Goal: Transaction & Acquisition: Download file/media

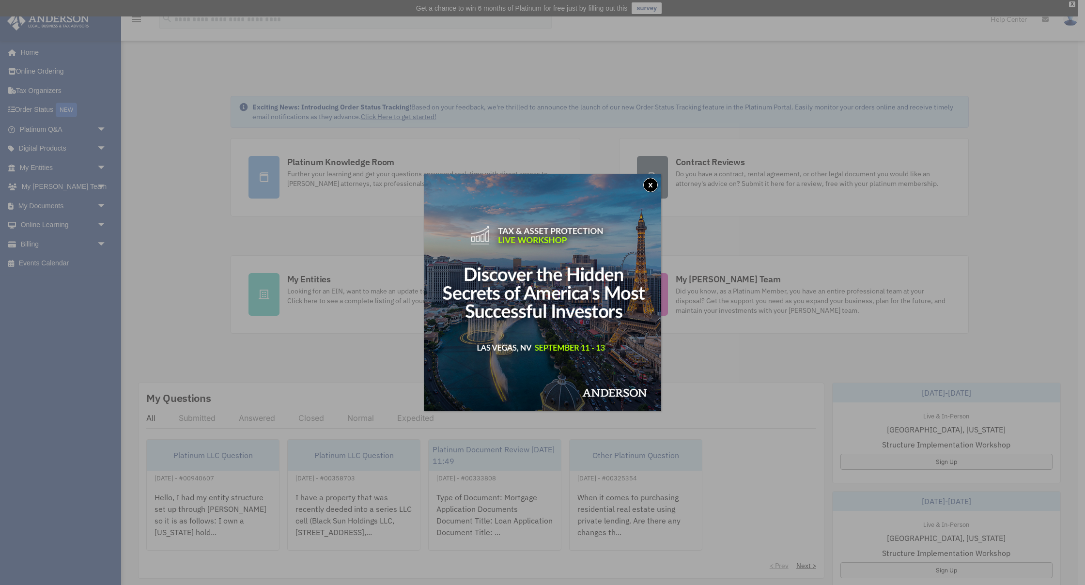
click at [650, 189] on button "x" at bounding box center [650, 185] width 15 height 15
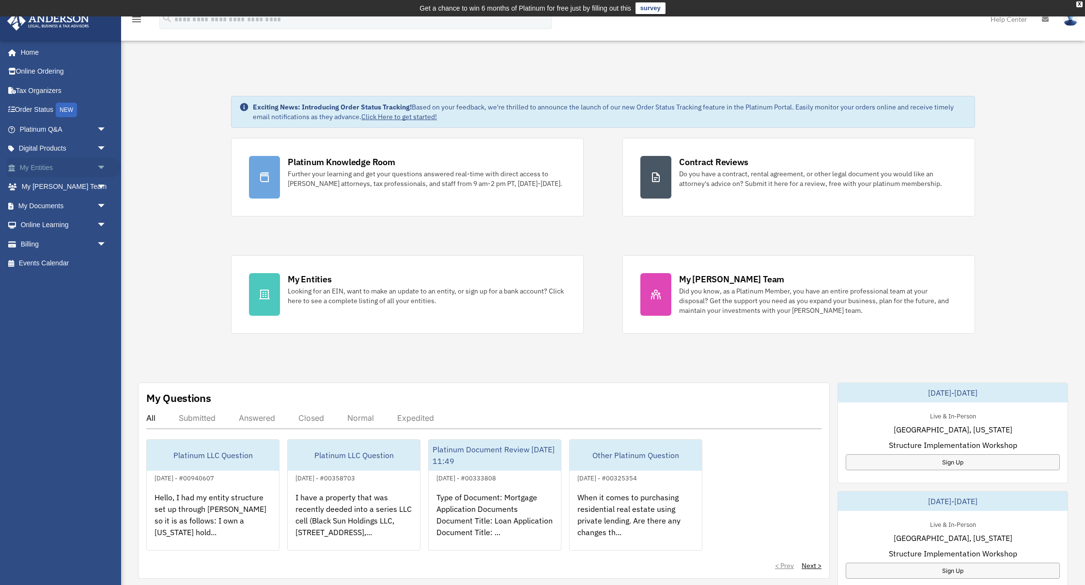
click at [97, 169] on span "arrow_drop_down" at bounding box center [106, 168] width 19 height 20
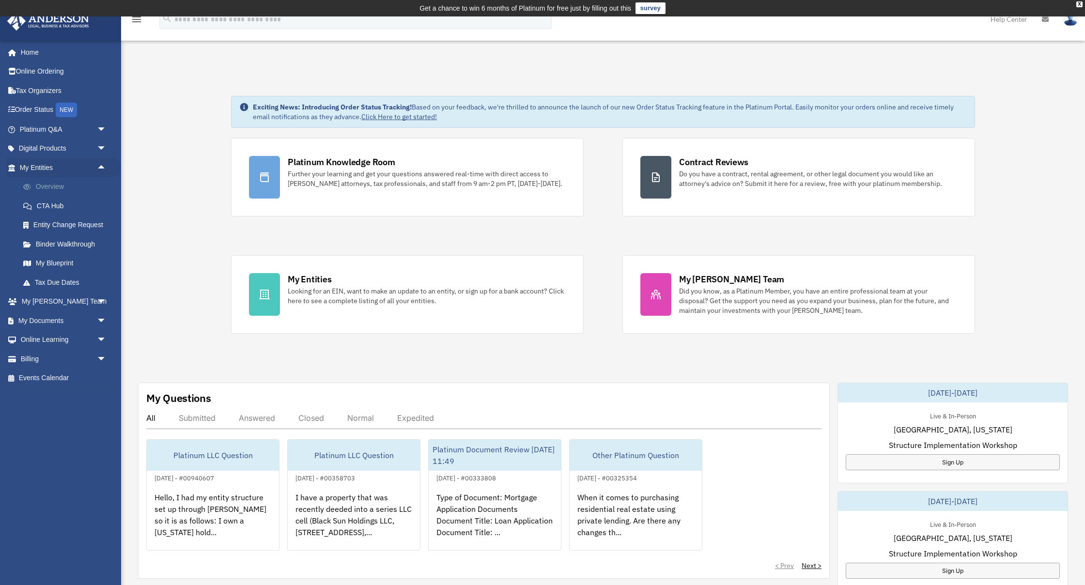
click at [48, 183] on link "Overview" at bounding box center [67, 186] width 107 height 19
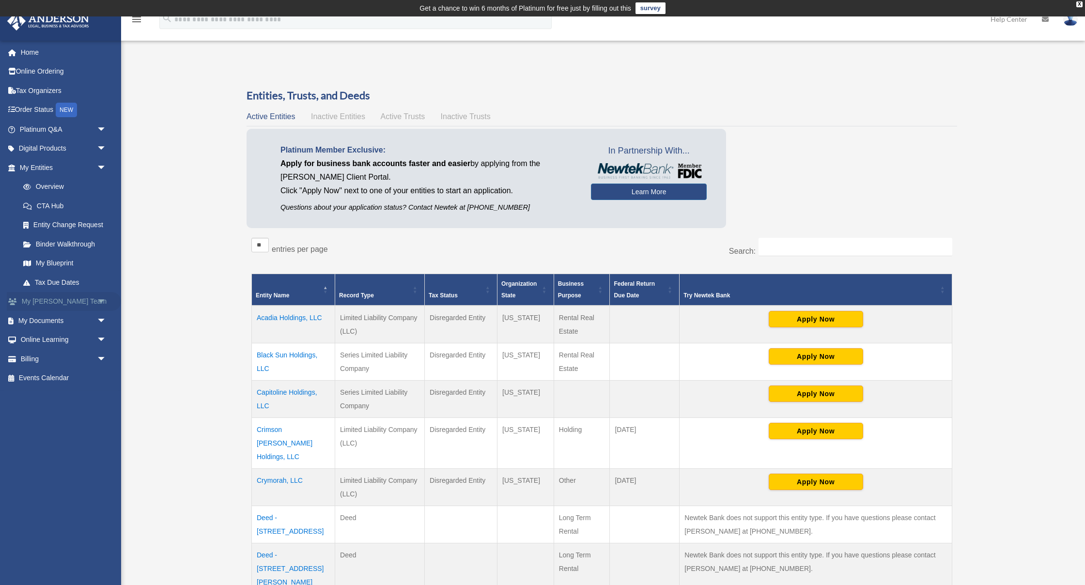
click at [59, 299] on link "My Anderson Team arrow_drop_down" at bounding box center [64, 301] width 114 height 19
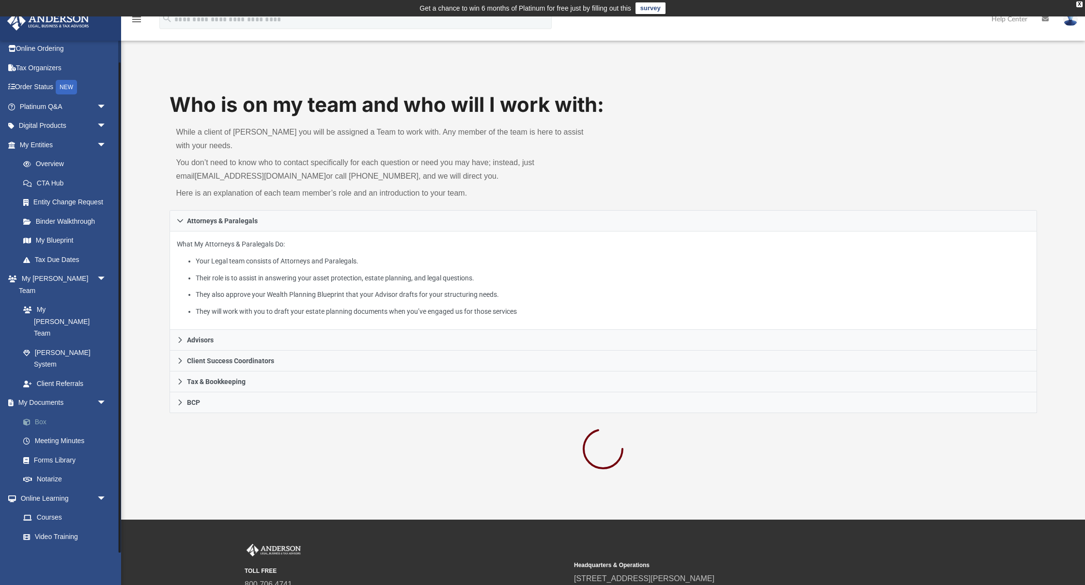
scroll to position [22, 0]
click at [49, 413] on link "Box" at bounding box center [67, 422] width 107 height 19
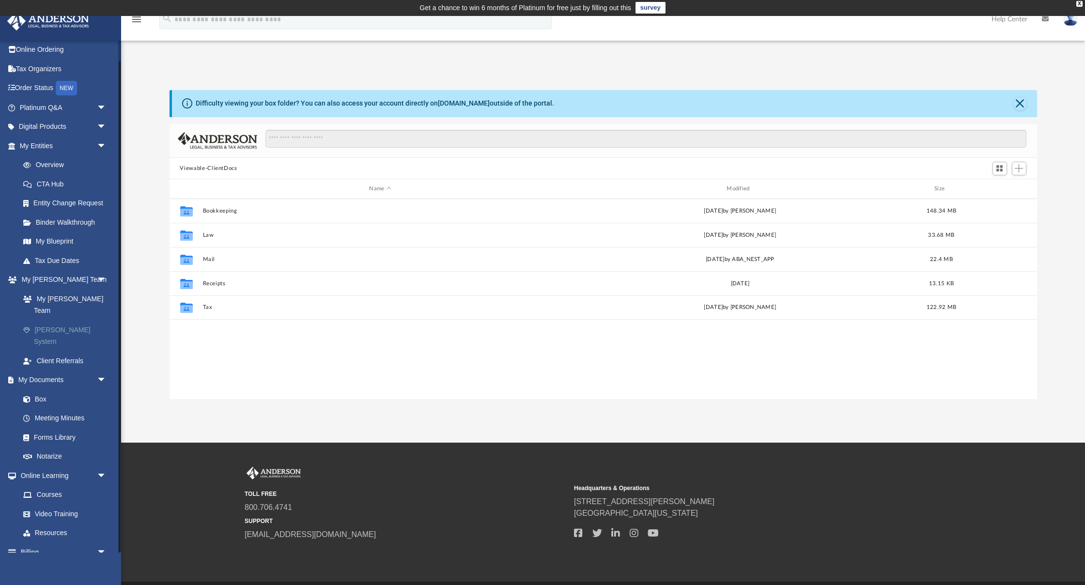
scroll to position [0, 0]
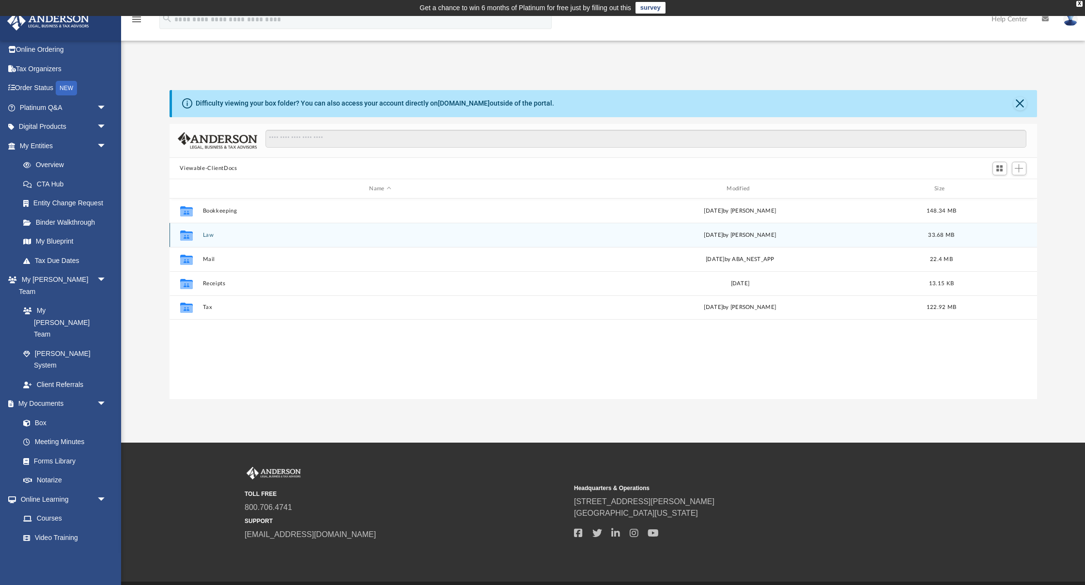
click at [207, 236] on button "Law" at bounding box center [379, 235] width 355 height 6
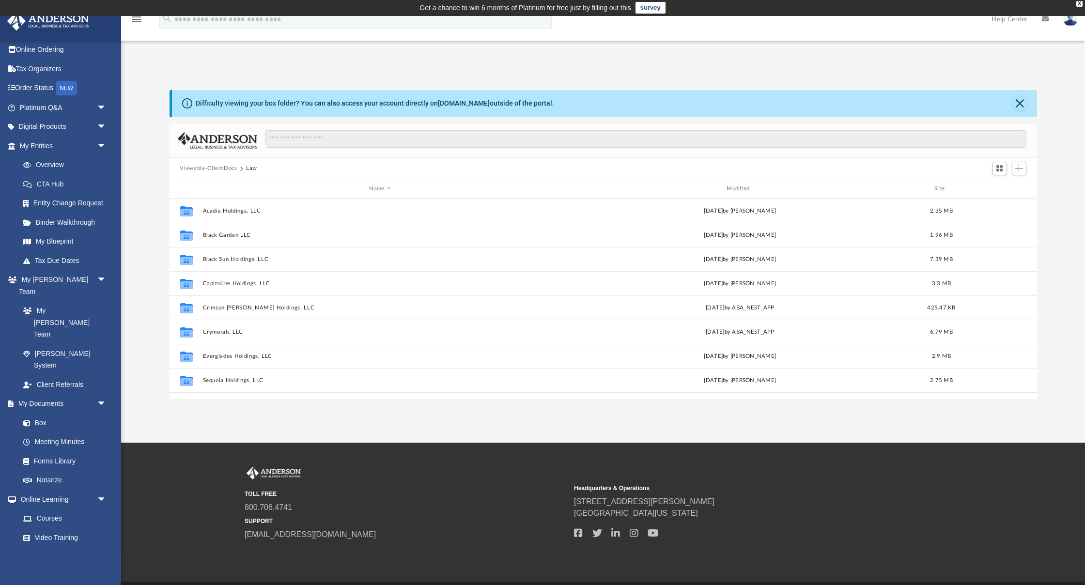
click at [200, 168] on button "Viewable-ClientDocs" at bounding box center [208, 168] width 57 height 9
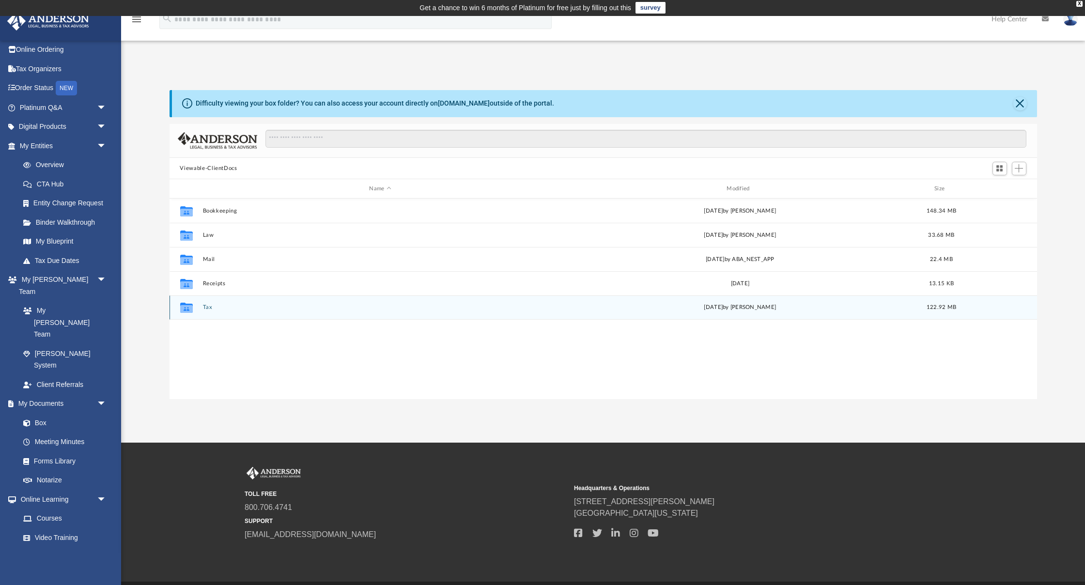
click at [209, 308] on button "Tax" at bounding box center [379, 308] width 355 height 6
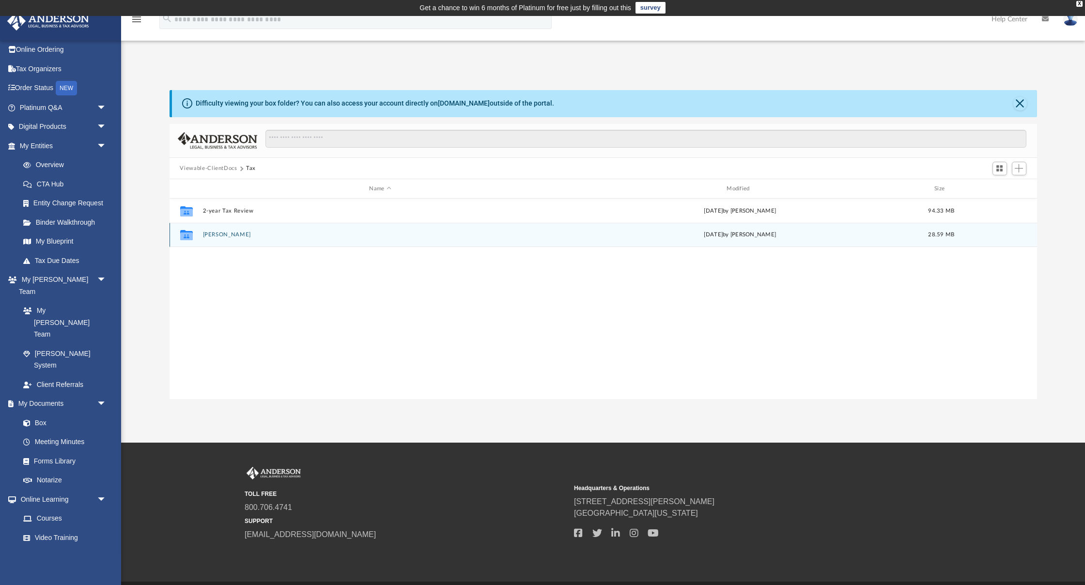
click at [231, 238] on button "[PERSON_NAME]" at bounding box center [379, 235] width 355 height 6
click at [206, 234] on button "2024" at bounding box center [379, 235] width 355 height 6
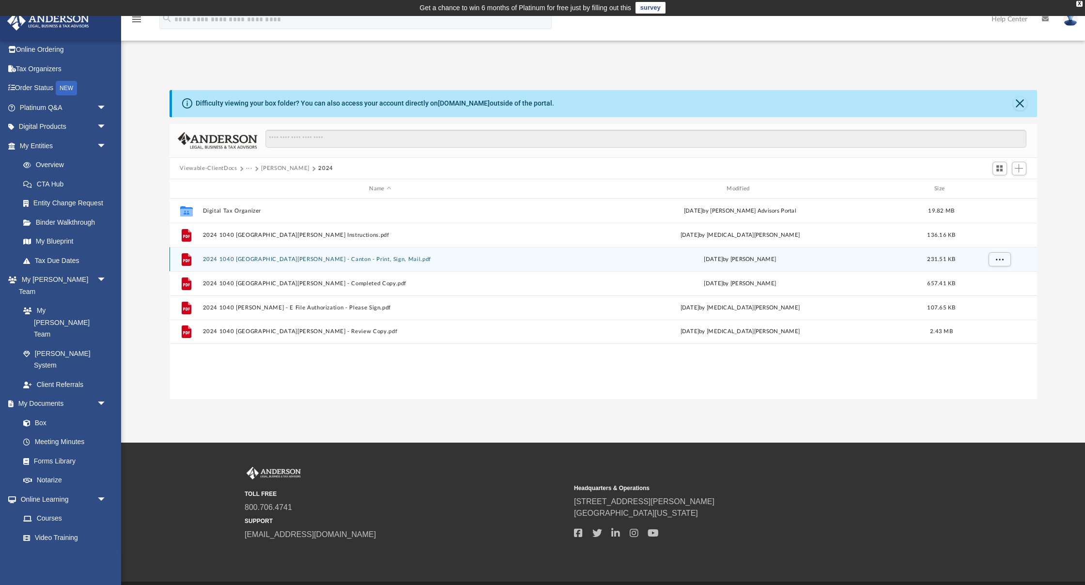
click at [316, 260] on button "2024 1040 [GEOGRAPHIC_DATA][PERSON_NAME] - Canton - Print, Sign, Mail.pdf" at bounding box center [379, 259] width 355 height 6
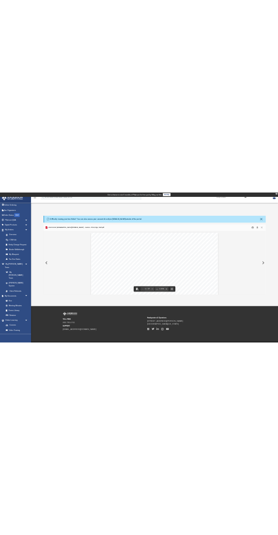
scroll to position [28, 0]
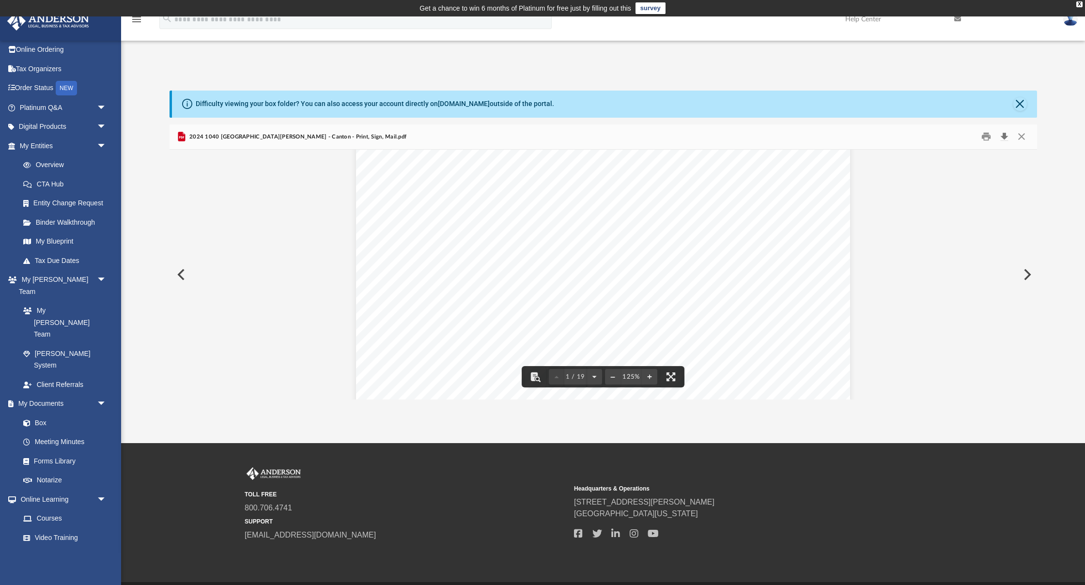
click at [1001, 133] on button "Download" at bounding box center [1003, 136] width 17 height 15
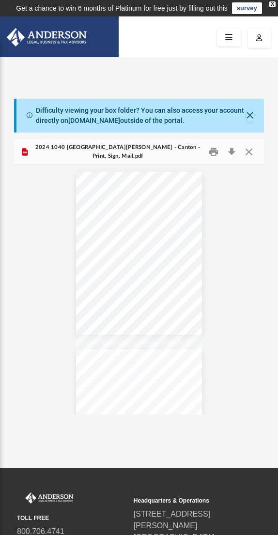
scroll to position [0, 0]
